Goal: Obtain resource: Download file/media

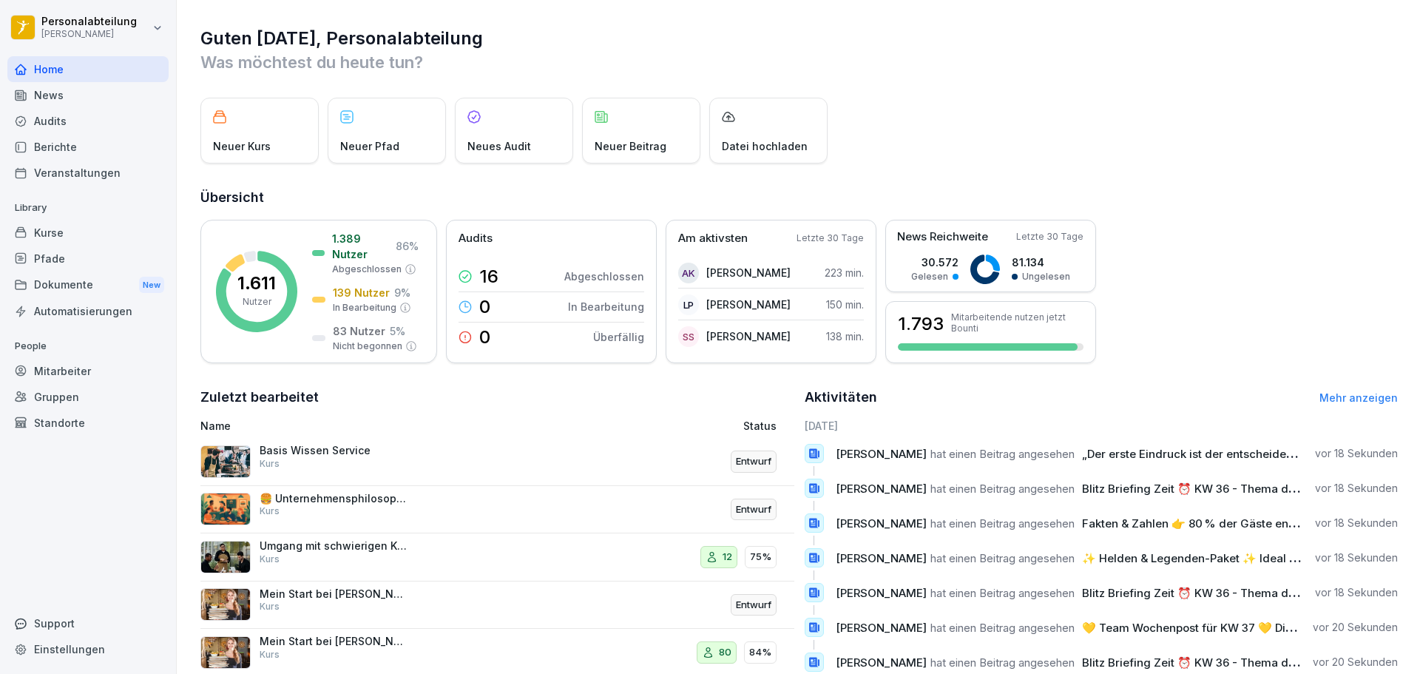
drag, startPoint x: 75, startPoint y: 218, endPoint x: 72, endPoint y: 226, distance: 7.7
click at [73, 223] on div "Library Kurse Pfade Dokumente New Automatisierungen" at bounding box center [87, 260] width 161 height 128
click at [72, 226] on div "Kurse" at bounding box center [87, 233] width 161 height 26
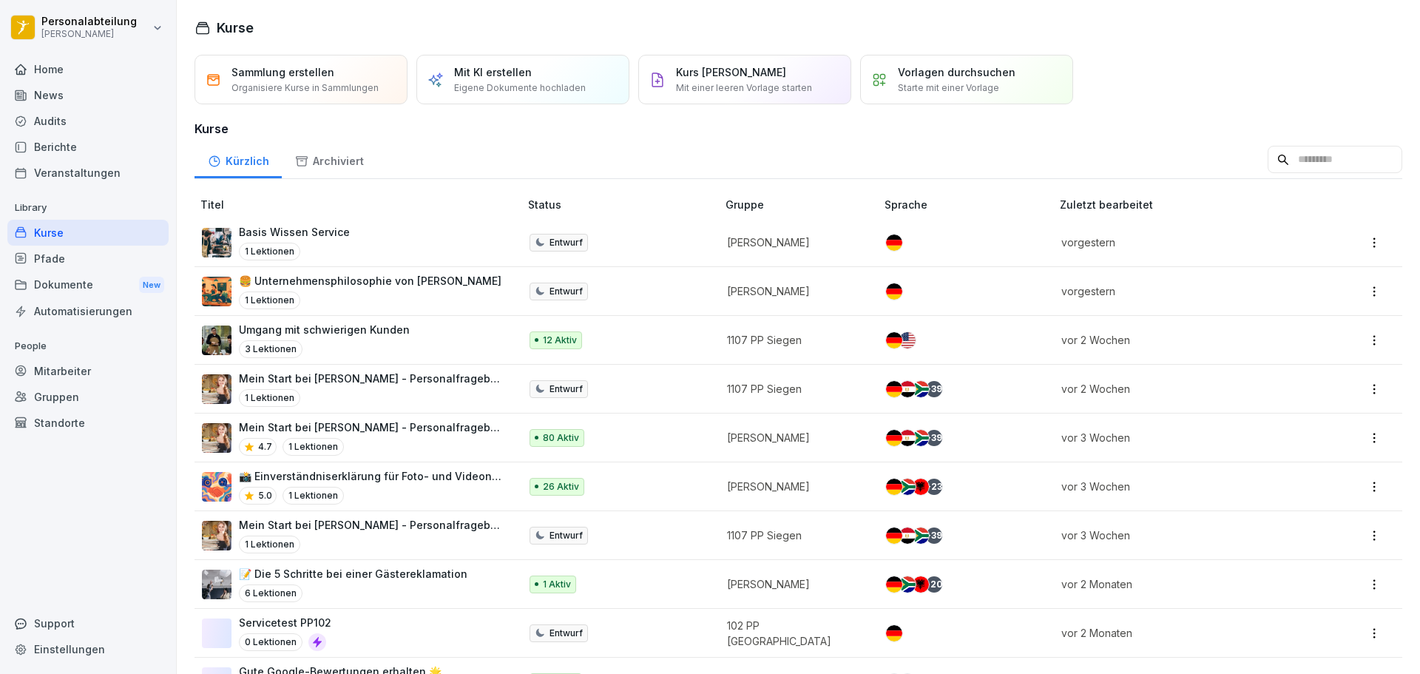
click at [377, 382] on p "Mein Start bei [PERSON_NAME] - Personalfragebogen" at bounding box center [371, 379] width 265 height 16
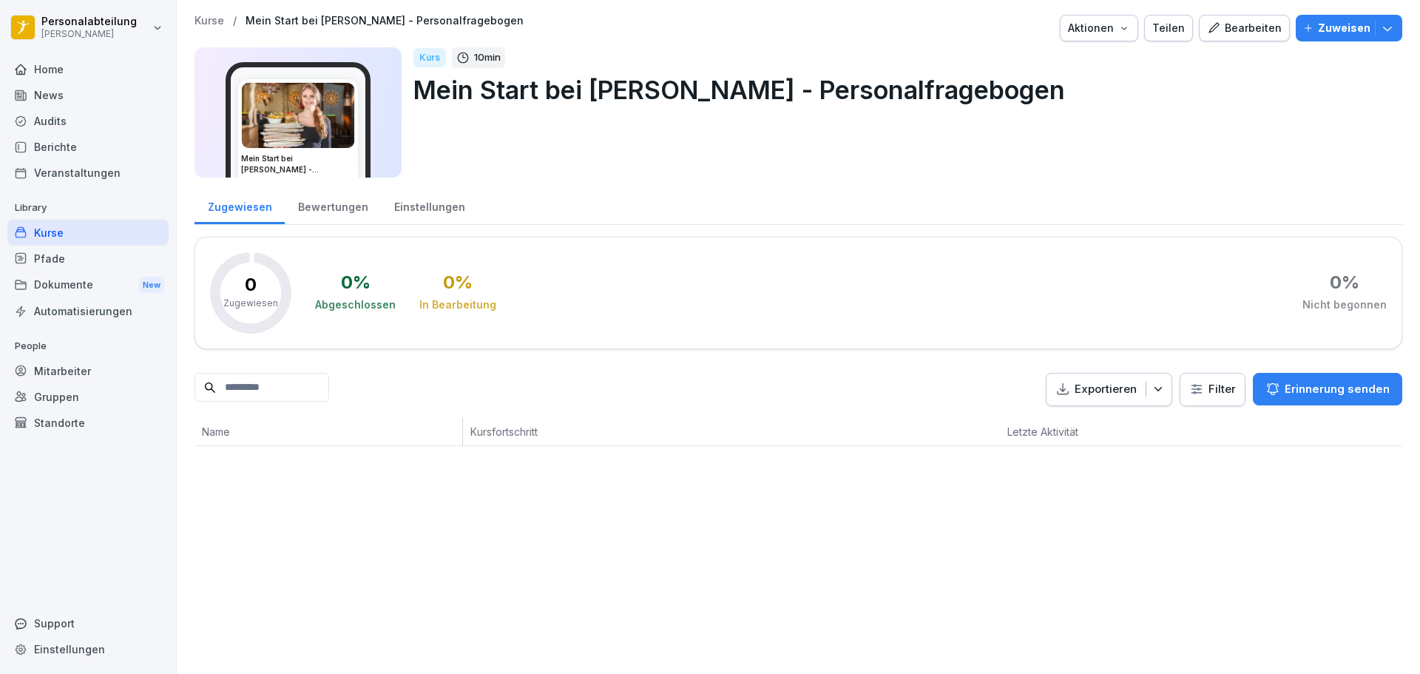
click at [310, 380] on input at bounding box center [262, 387] width 135 height 29
click at [329, 380] on input "***" at bounding box center [262, 387] width 135 height 29
click at [329, 386] on input "***" at bounding box center [262, 387] width 135 height 29
type input "***"
click at [317, 386] on icon at bounding box center [313, 387] width 5 height 5
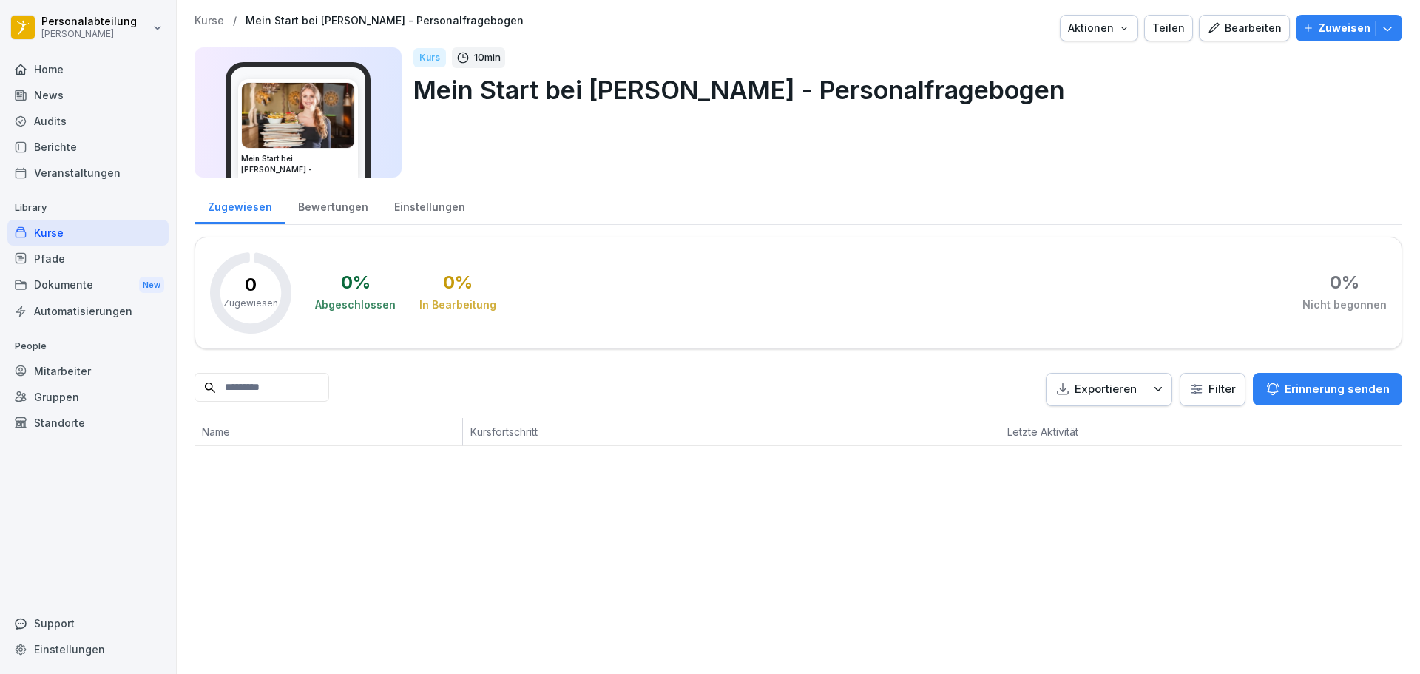
click at [50, 234] on div "Kurse" at bounding box center [87, 233] width 161 height 26
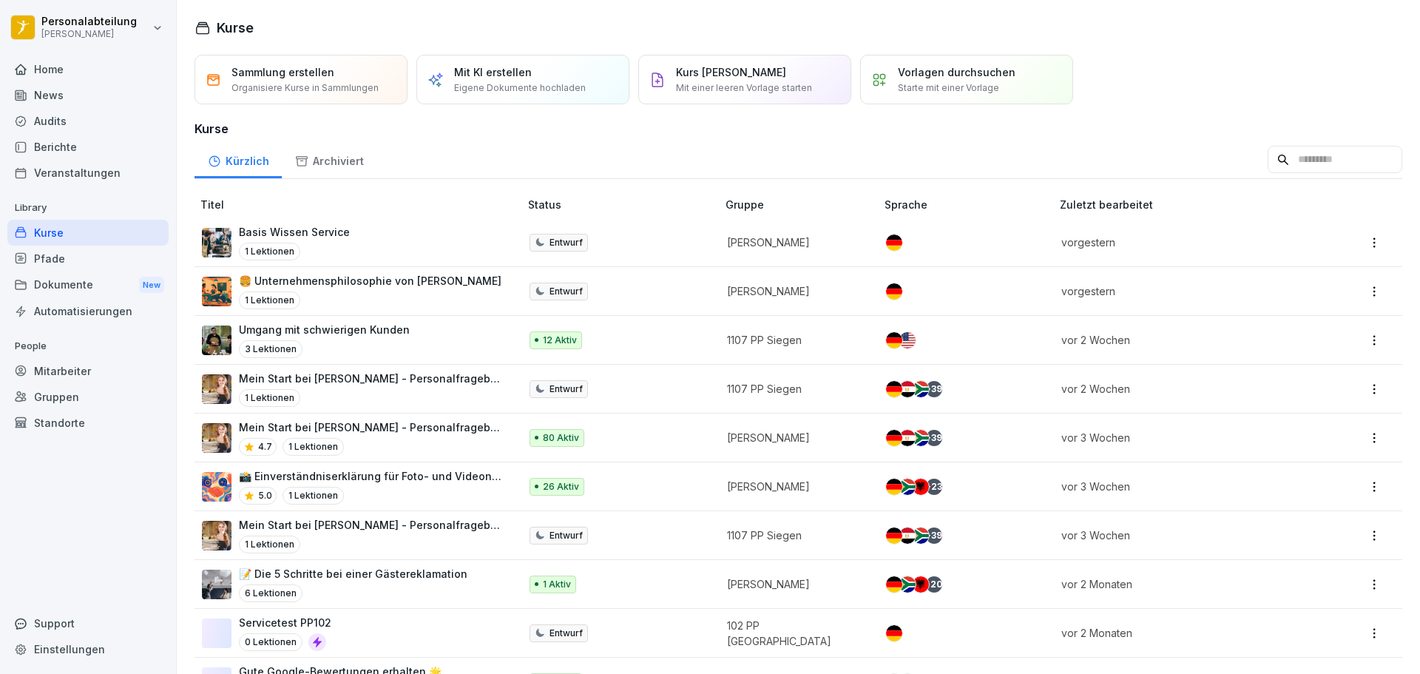
click at [336, 427] on p "Mein Start bei [PERSON_NAME] - Personalfragebogen" at bounding box center [371, 427] width 265 height 16
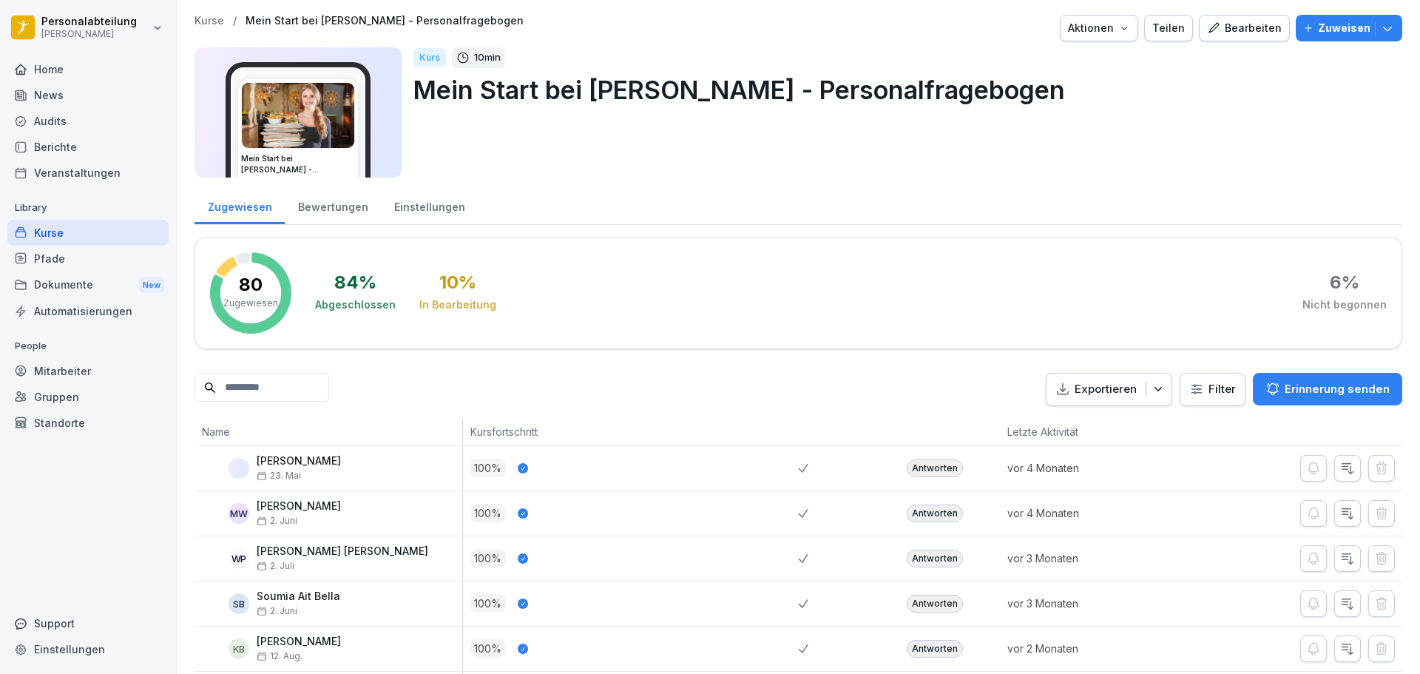
click at [280, 377] on input at bounding box center [262, 387] width 135 height 29
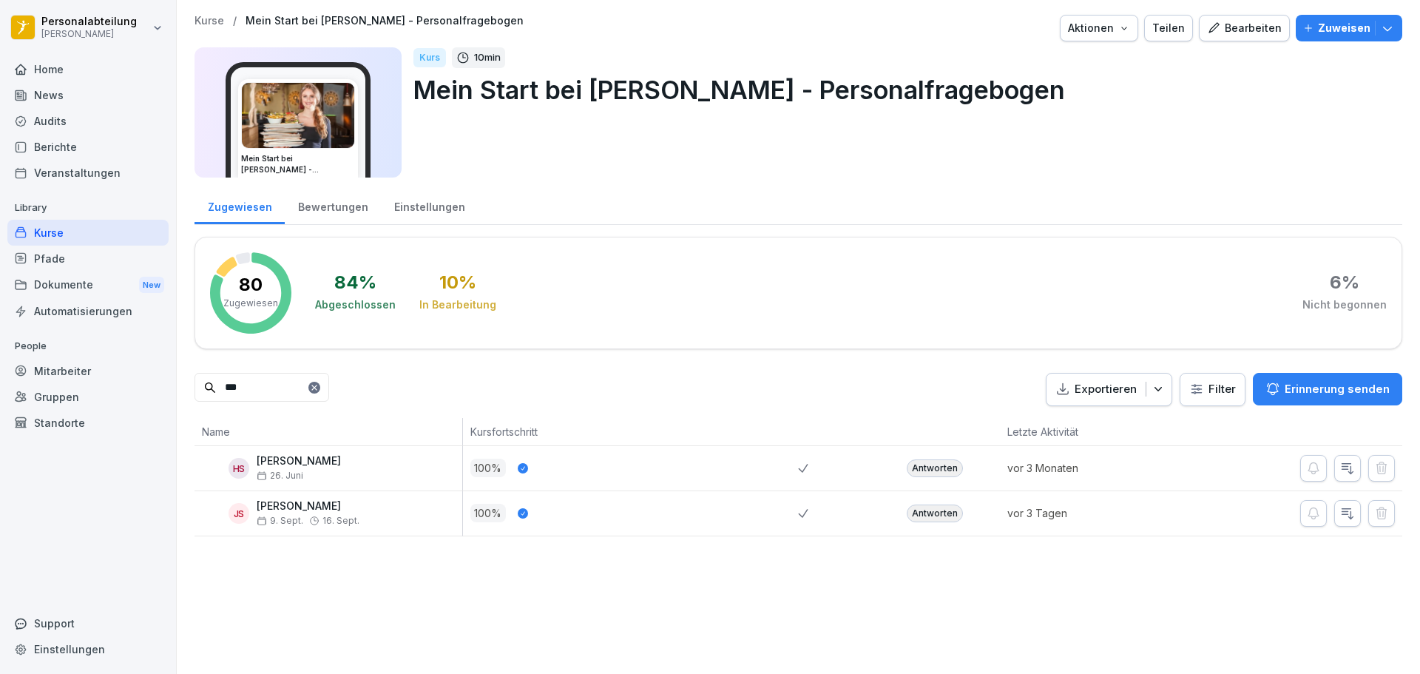
type input "***"
click at [929, 515] on div "Antworten" at bounding box center [935, 513] width 56 height 18
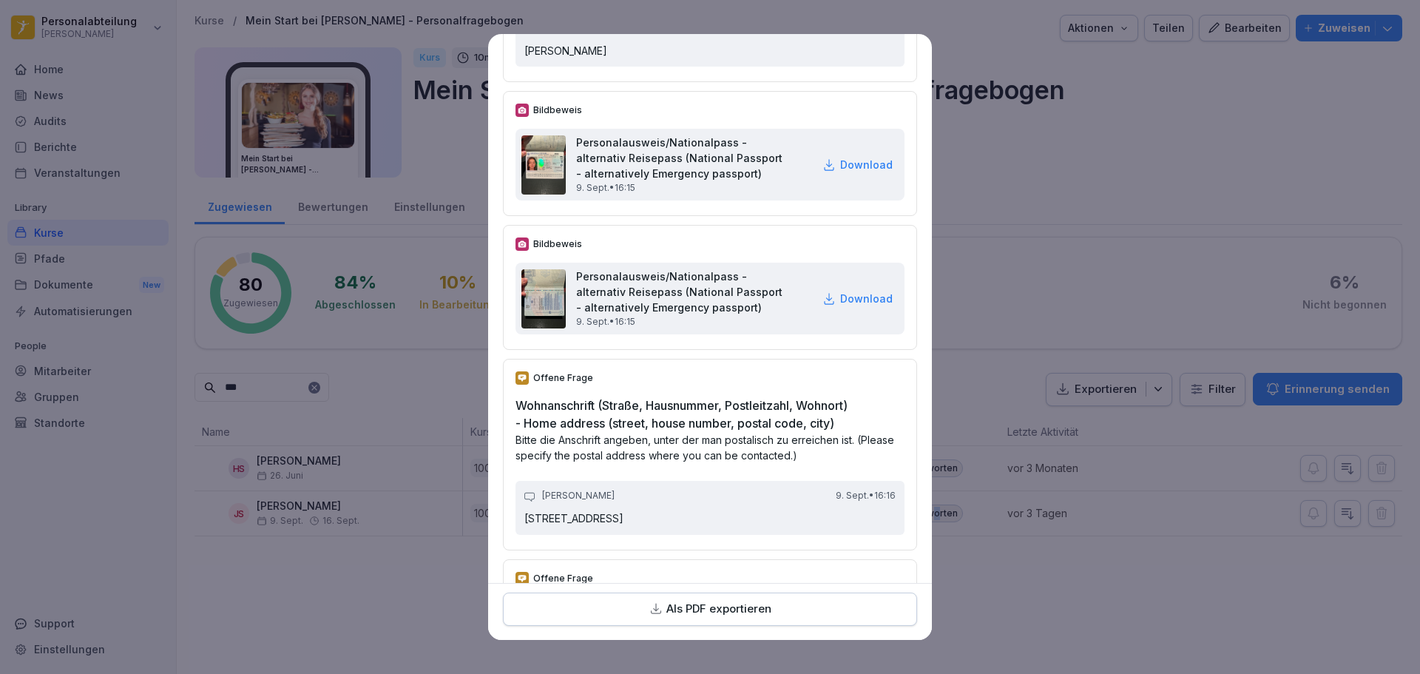
scroll to position [370, 0]
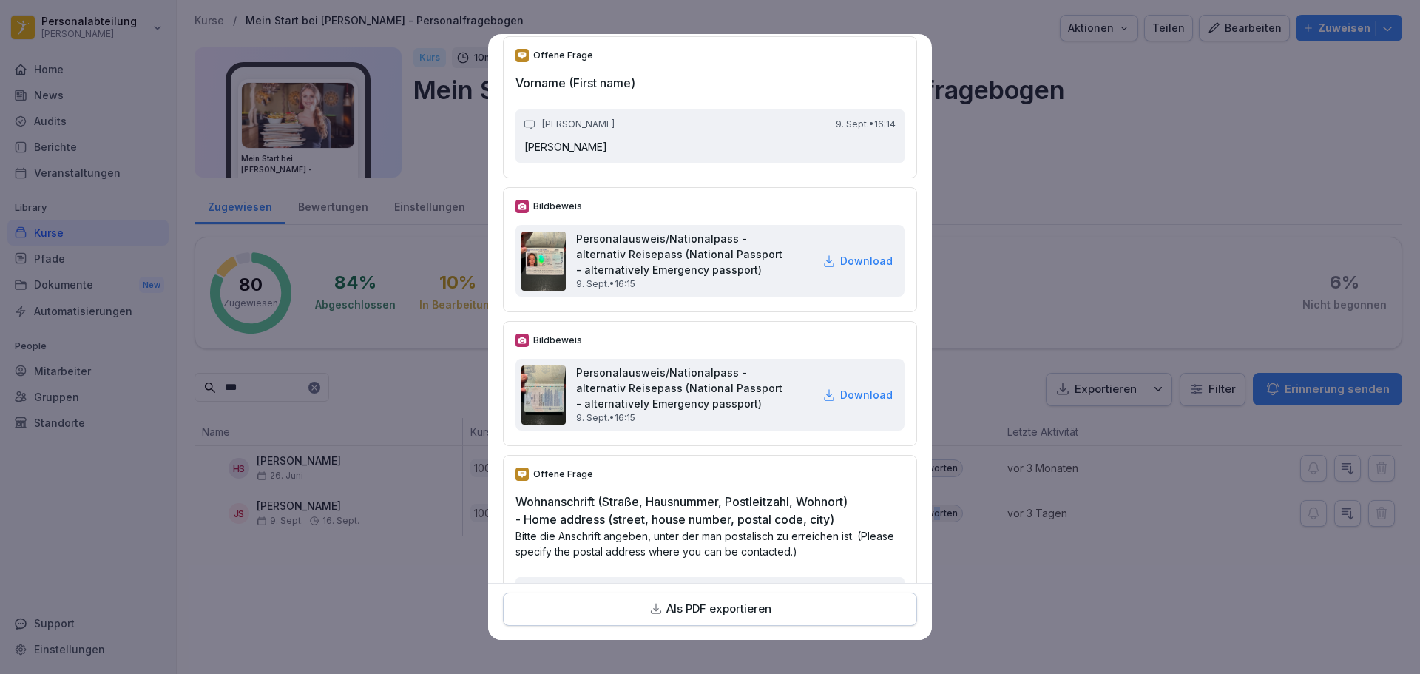
click at [552, 266] on img at bounding box center [543, 260] width 44 height 59
click at [856, 268] on p "Download" at bounding box center [866, 261] width 53 height 16
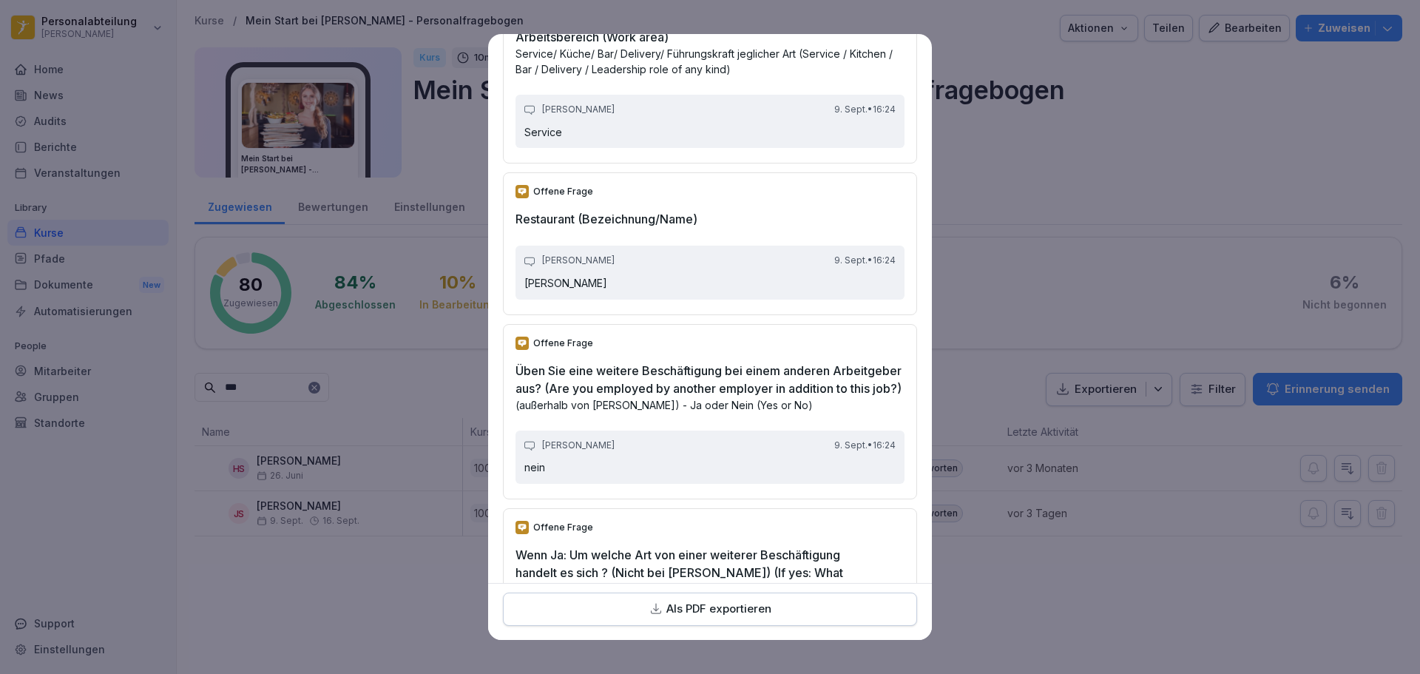
scroll to position [3994, 0]
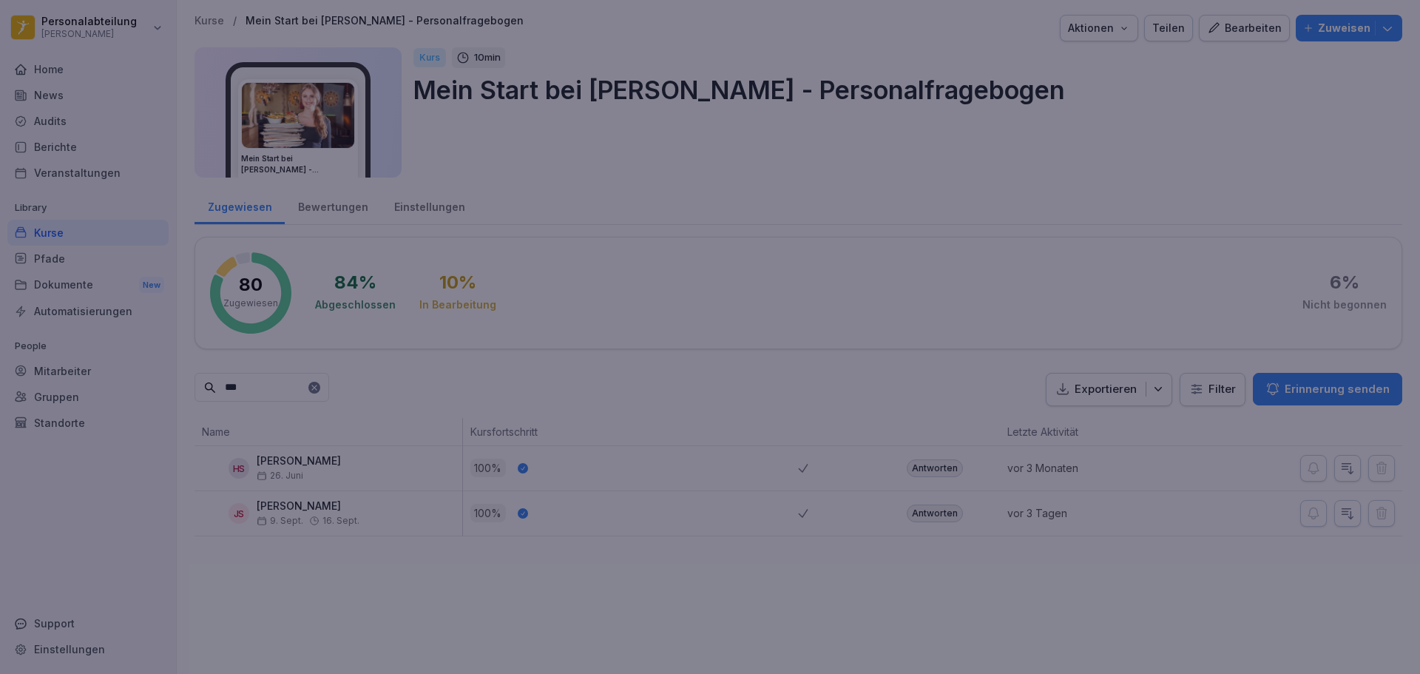
click at [364, 586] on div at bounding box center [710, 337] width 1420 height 674
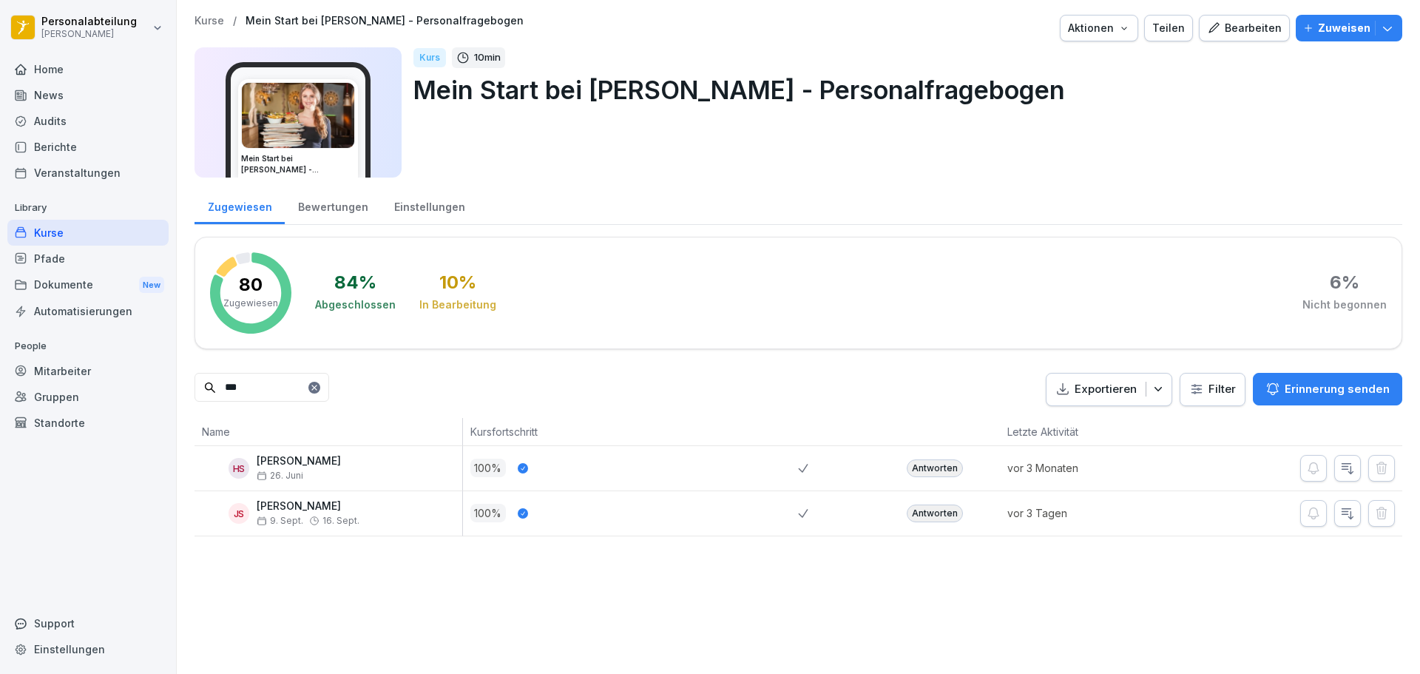
click at [933, 510] on div "Antworten" at bounding box center [935, 513] width 56 height 18
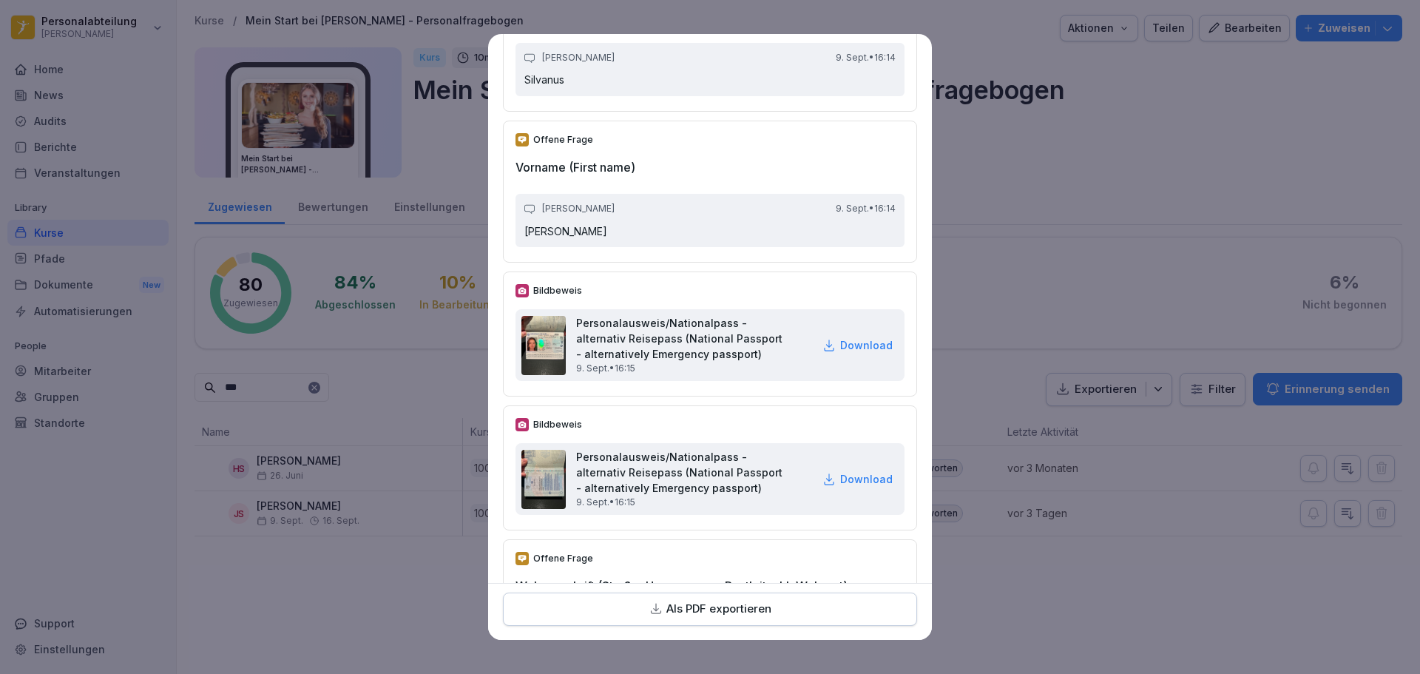
scroll to position [296, 0]
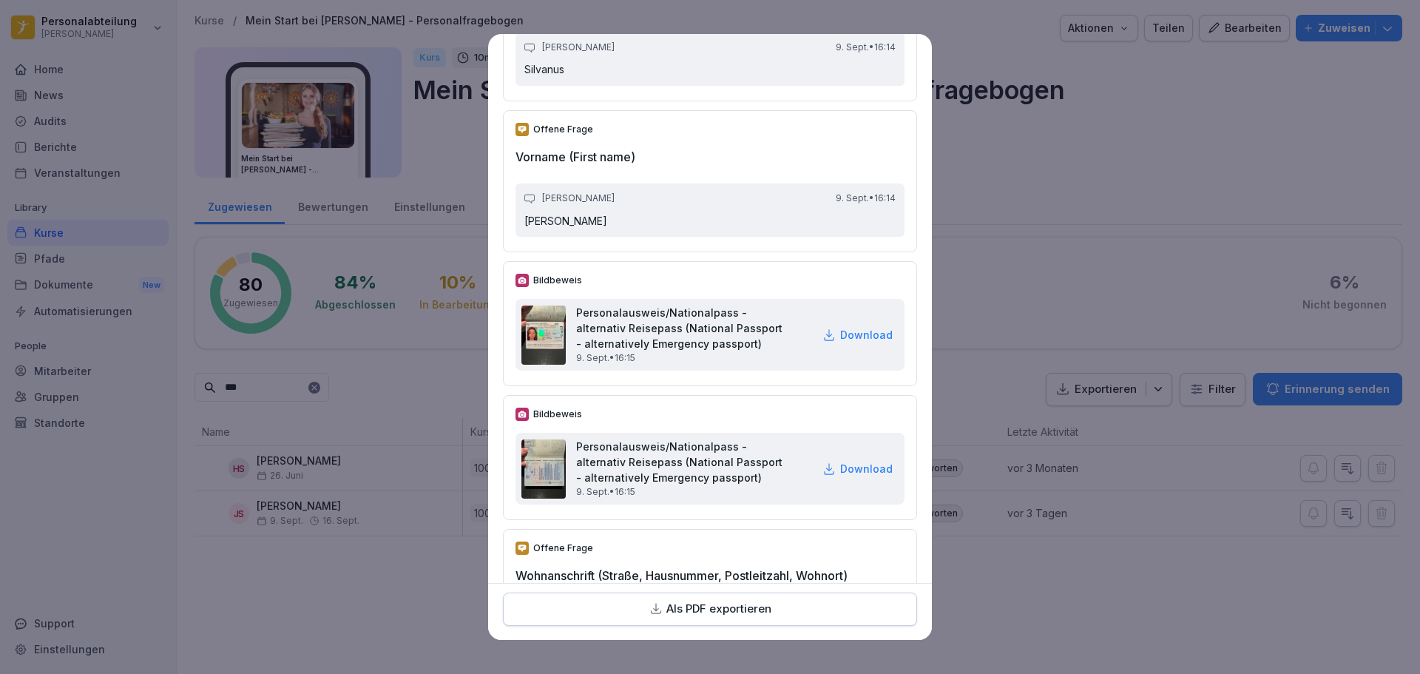
click at [851, 342] on p "Download" at bounding box center [866, 335] width 53 height 16
click at [858, 476] on p "Download" at bounding box center [866, 469] width 53 height 16
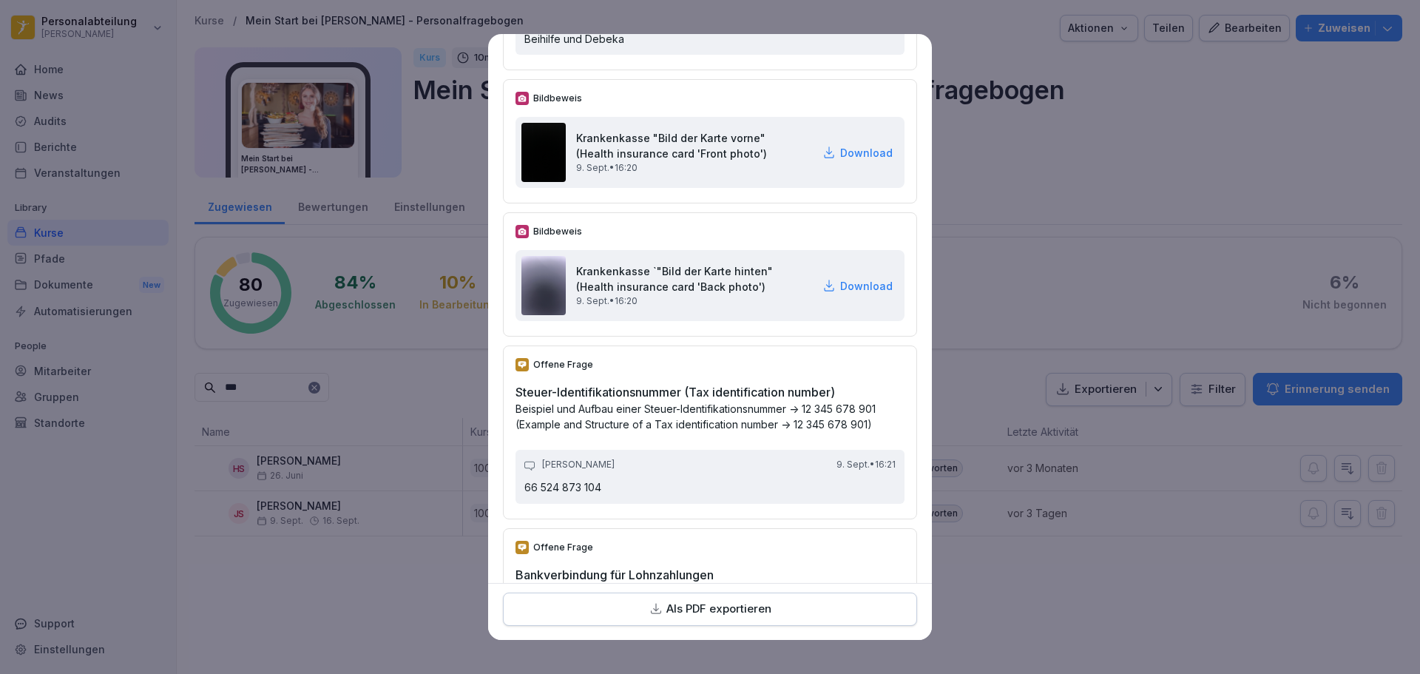
scroll to position [2588, 0]
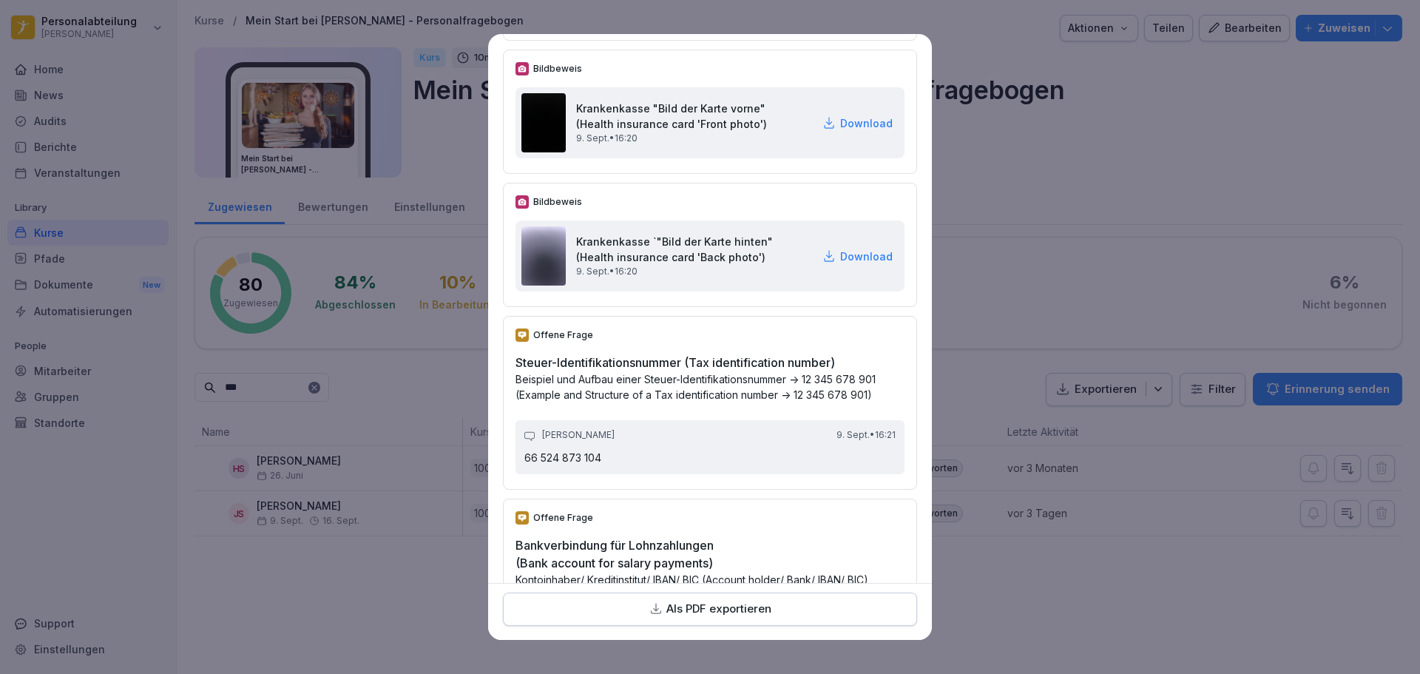
click at [856, 131] on p "Download" at bounding box center [866, 123] width 53 height 16
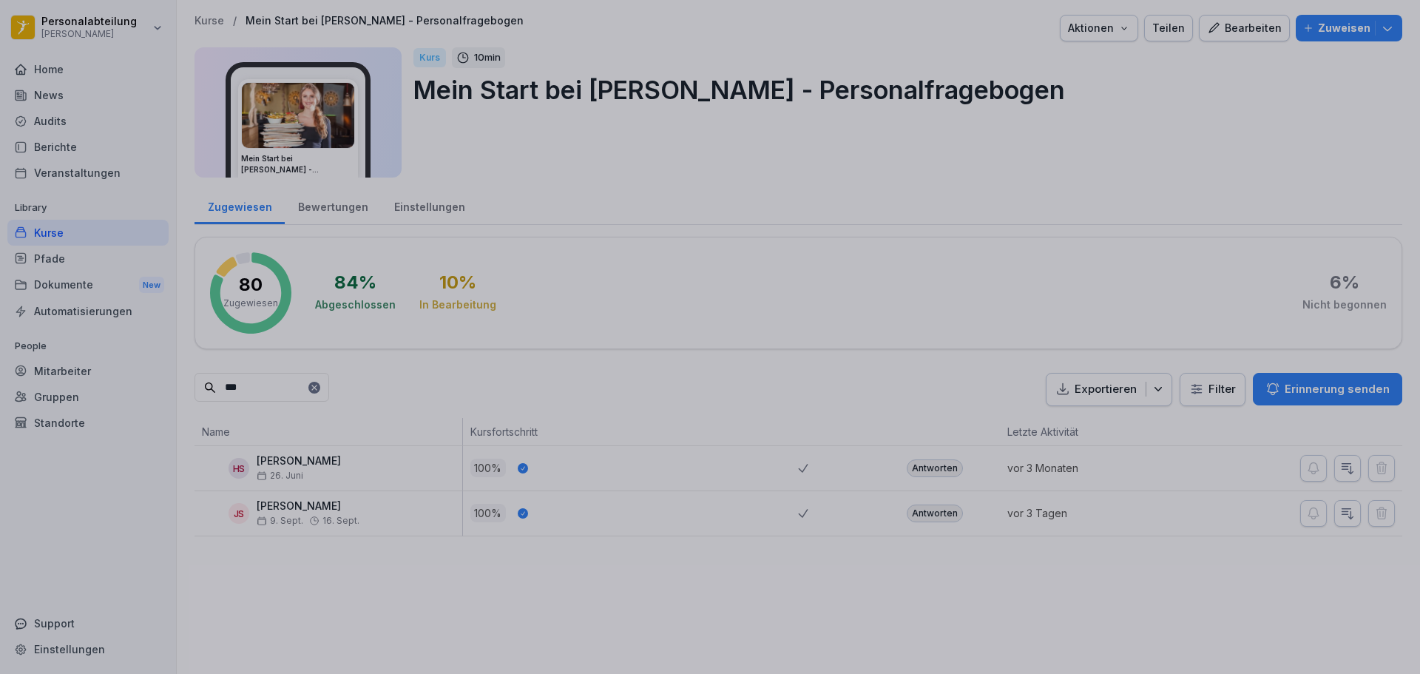
click at [1197, 8] on div at bounding box center [710, 337] width 1420 height 674
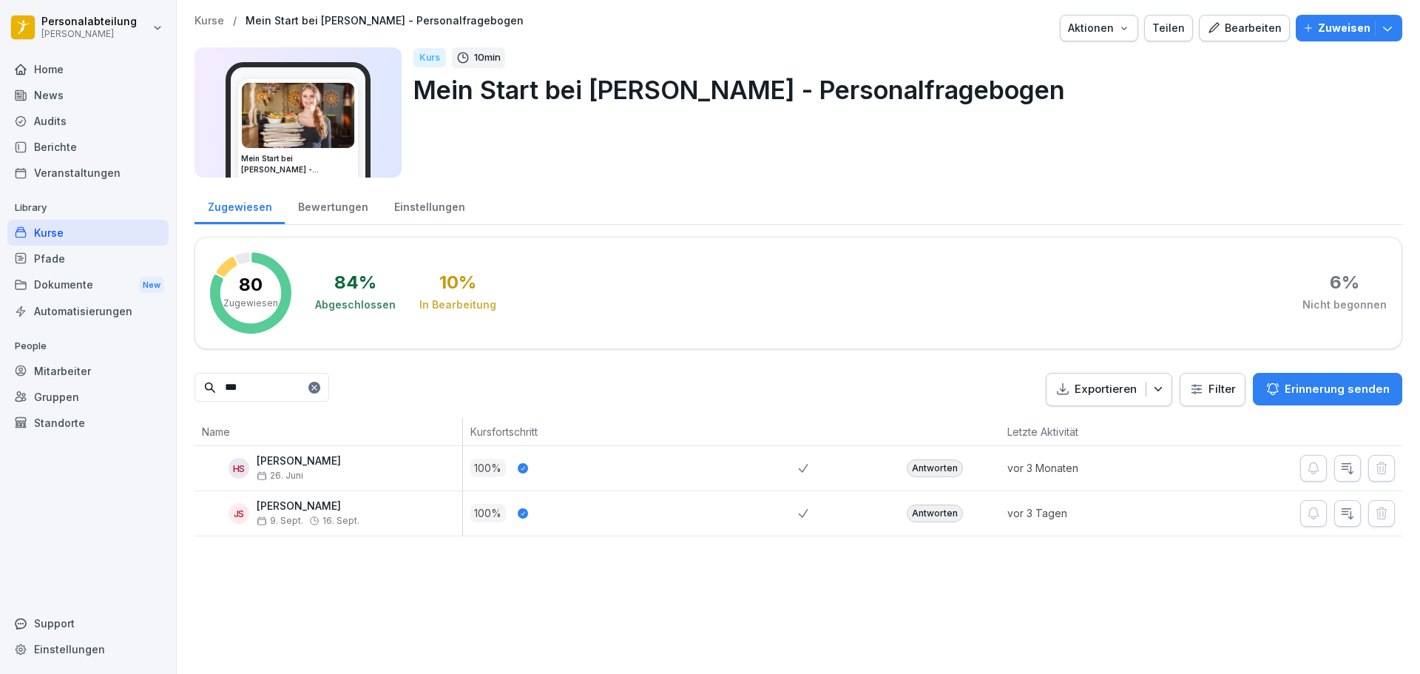
click at [934, 513] on div "Antworten" at bounding box center [935, 513] width 56 height 18
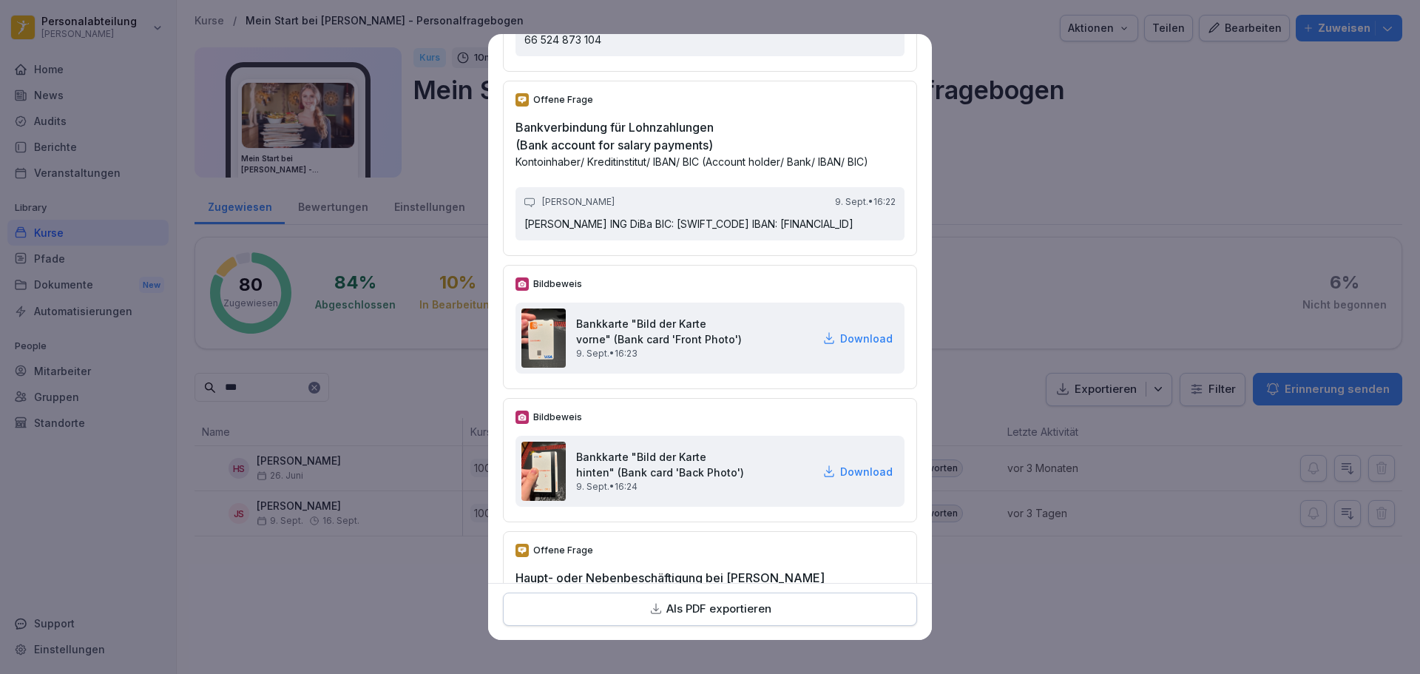
scroll to position [3032, 0]
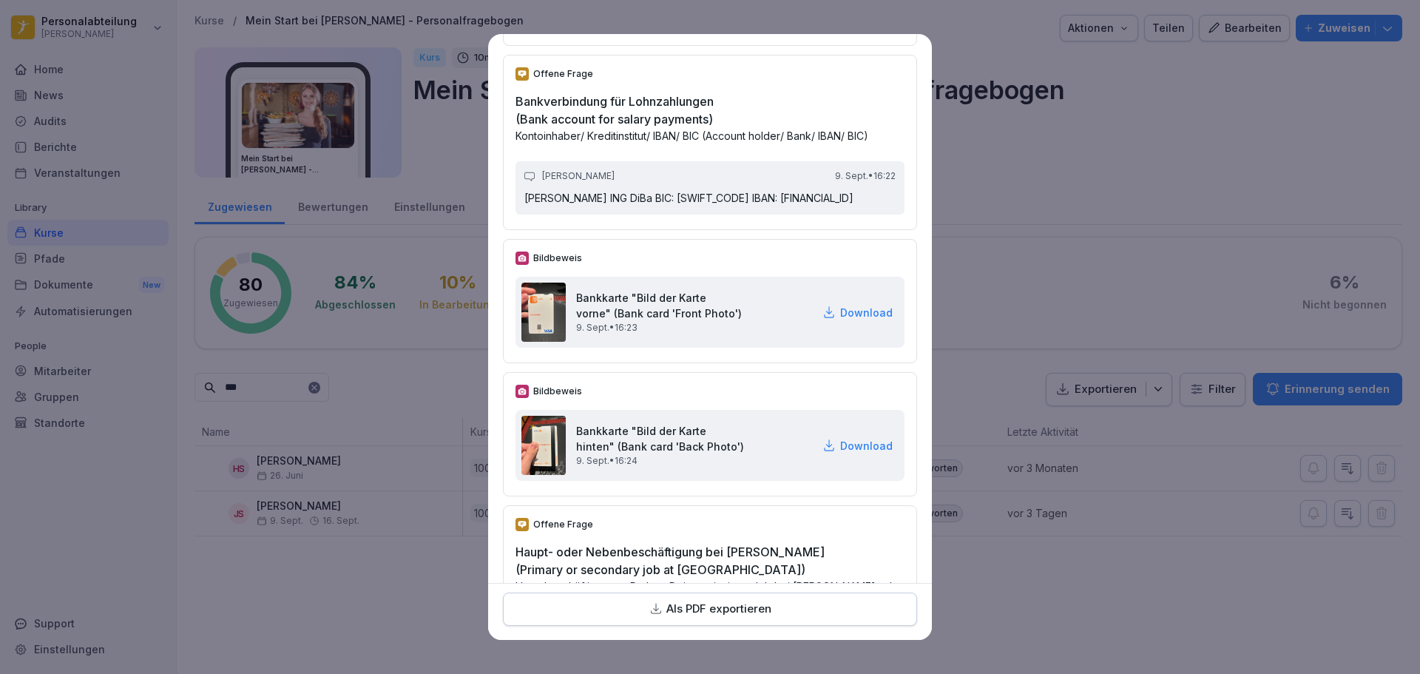
click at [853, 320] on p "Download" at bounding box center [866, 313] width 53 height 16
click at [820, 481] on div "Bankkarte "Bild der Karte hinten" (Bank card 'Back Photo') [DATE] • 16:24 Downl…" at bounding box center [709, 445] width 389 height 71
click at [840, 453] on p "Download" at bounding box center [866, 446] width 53 height 16
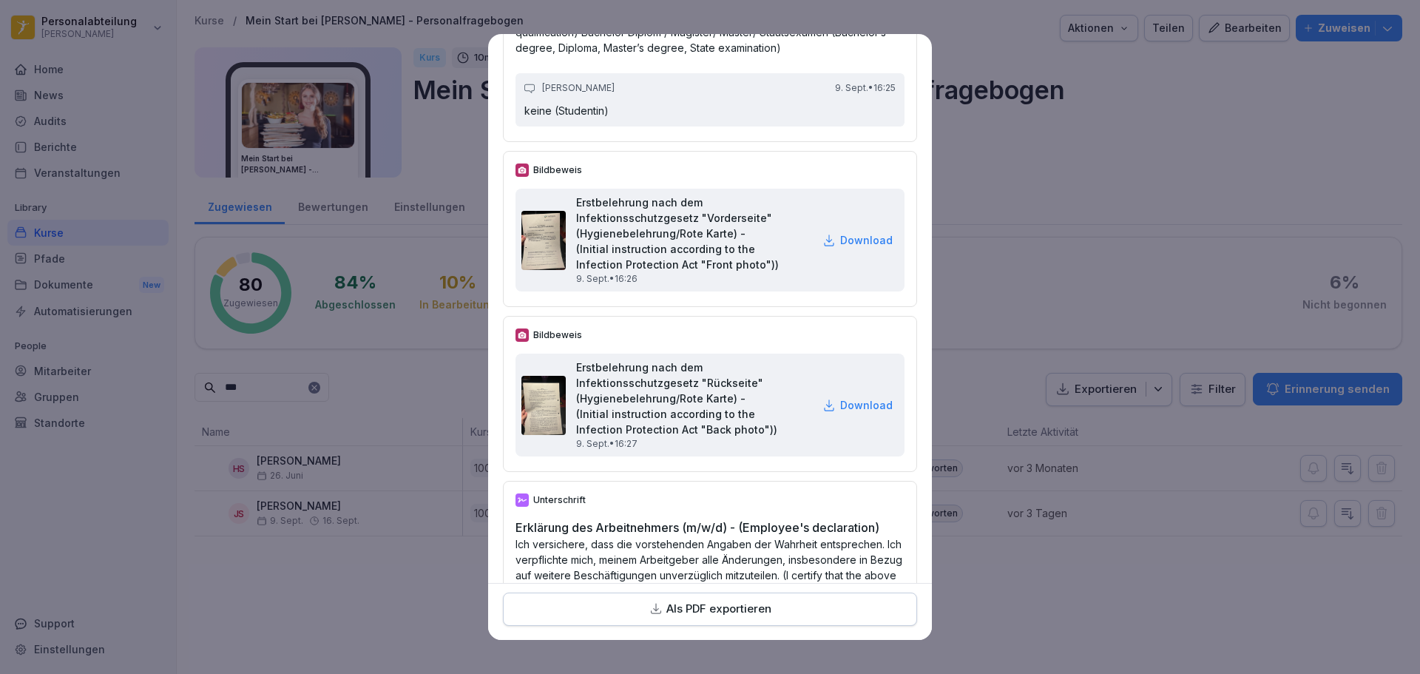
scroll to position [5103, 0]
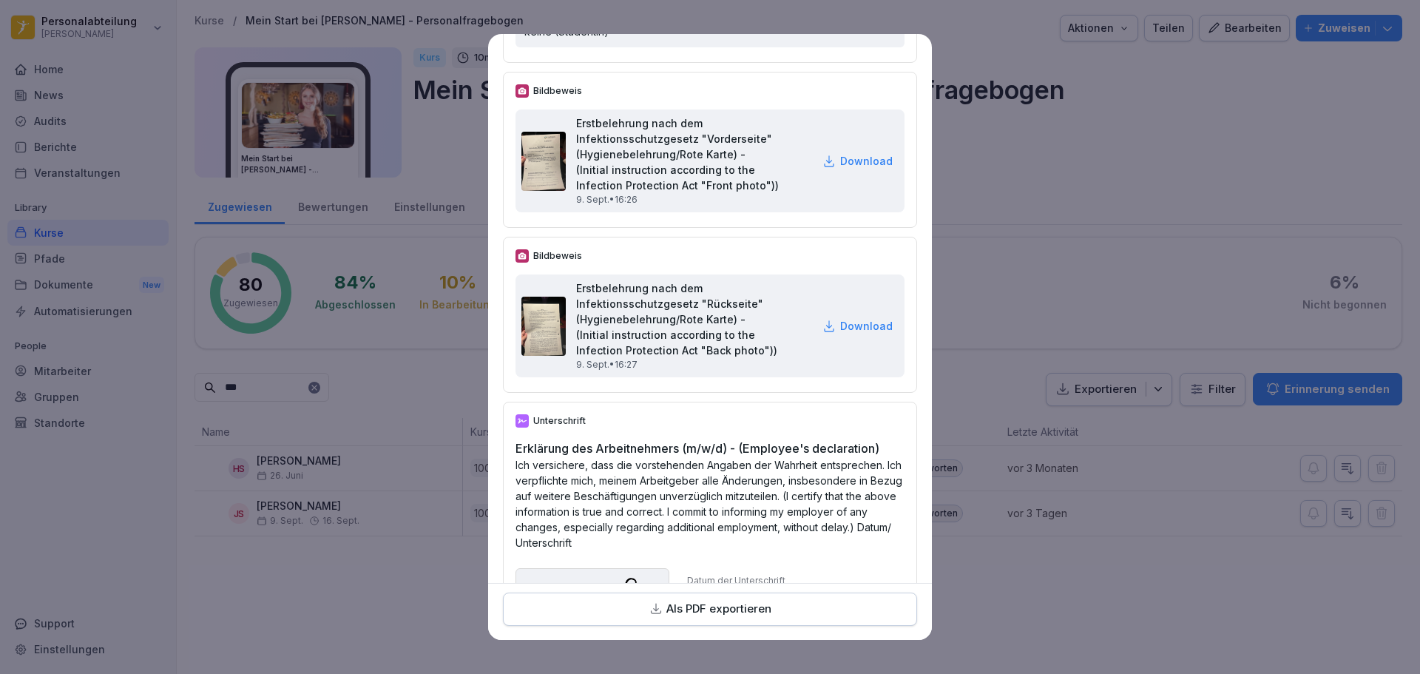
click at [862, 169] on p "Download" at bounding box center [866, 161] width 53 height 16
click at [840, 334] on p "Download" at bounding box center [866, 326] width 53 height 16
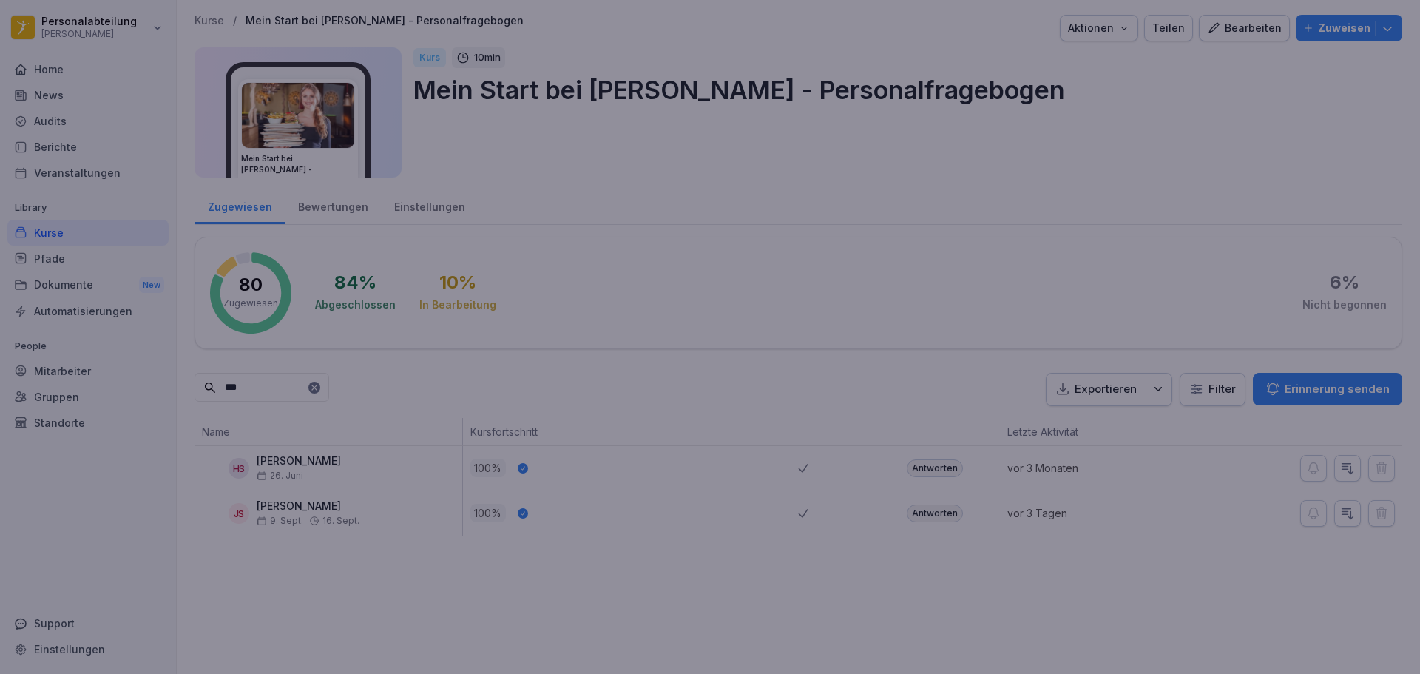
click at [1208, 27] on div at bounding box center [710, 337] width 1420 height 674
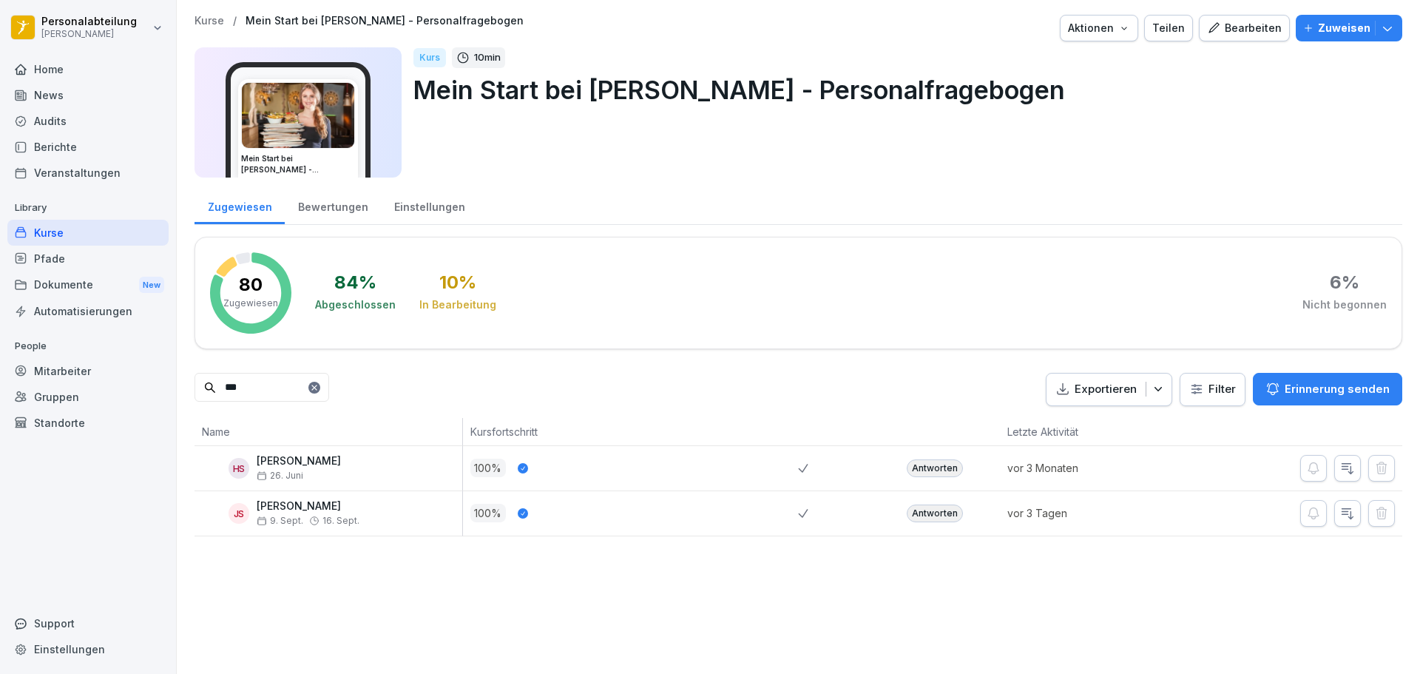
click at [899, 534] on div "Antworten" at bounding box center [949, 513] width 101 height 44
